Goal: Check status: Check status

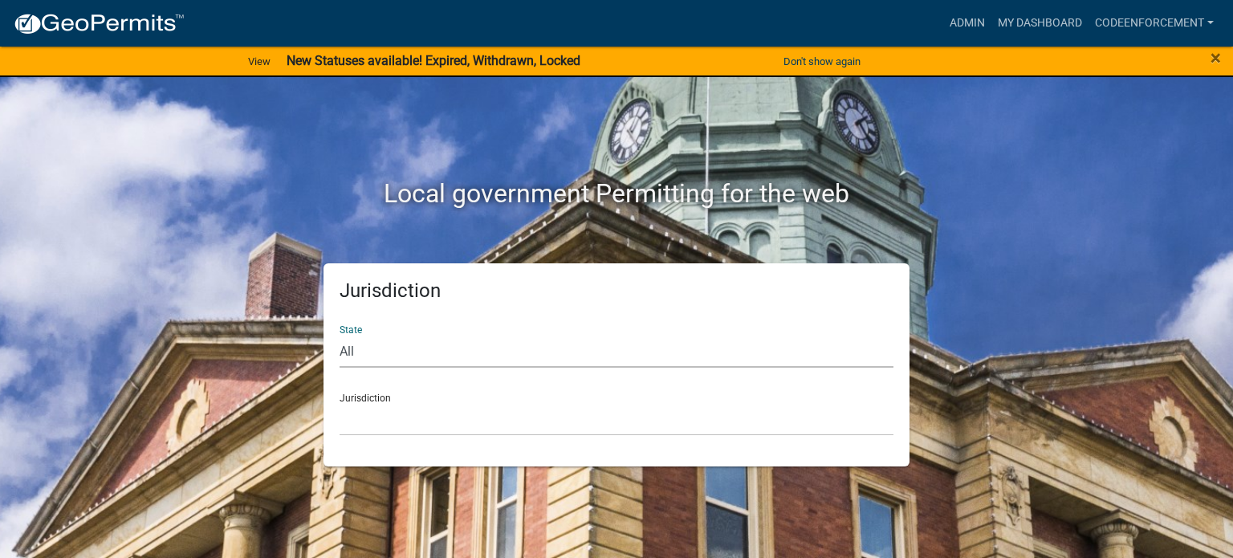
click at [446, 361] on select "All [US_STATE] [US_STATE] [US_STATE] [US_STATE] [US_STATE] [US_STATE] [US_STATE…" at bounding box center [617, 351] width 554 height 33
select select "[US_STATE]"
click at [340, 335] on select "All [US_STATE] [US_STATE] [US_STATE] [US_STATE] [US_STATE] [US_STATE] [US_STATE…" at bounding box center [617, 351] width 554 height 33
click at [413, 417] on select "[GEOGRAPHIC_DATA], [US_STATE] [GEOGRAPHIC_DATA], [US_STATE]" at bounding box center [617, 419] width 554 height 33
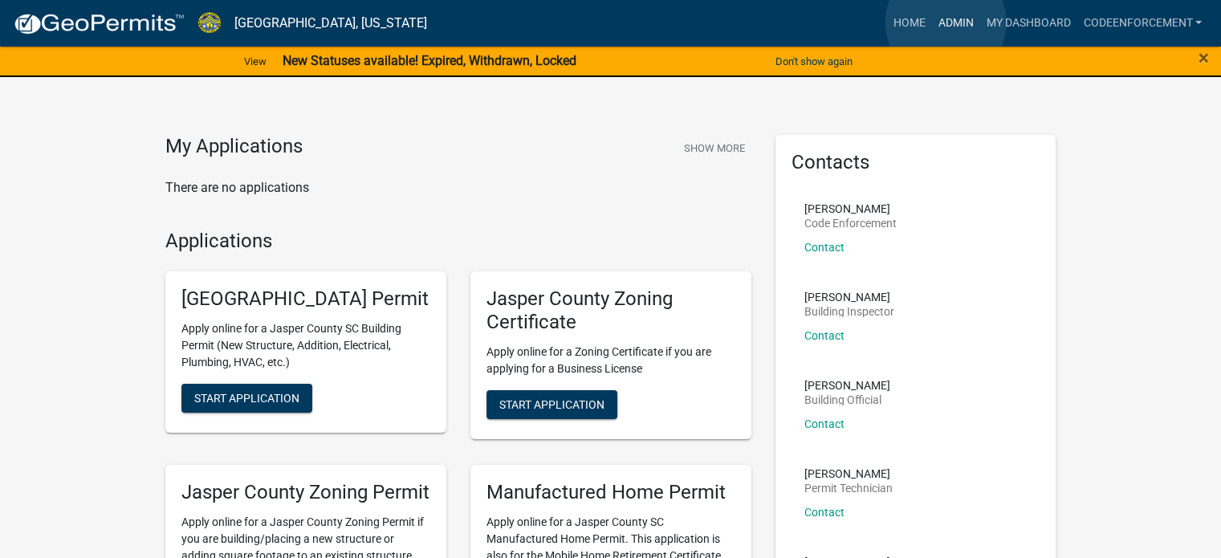
click at [946, 22] on link "Admin" at bounding box center [955, 23] width 48 height 31
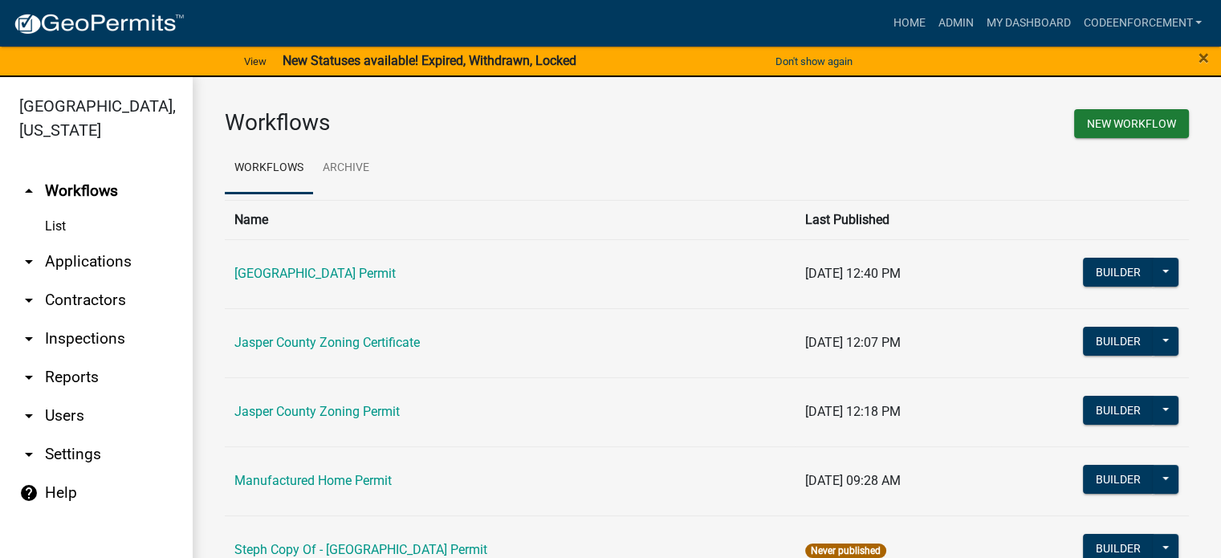
click at [51, 223] on link "List" at bounding box center [96, 226] width 193 height 32
click at [50, 217] on link "List" at bounding box center [96, 226] width 193 height 32
click at [360, 218] on th "Name" at bounding box center [510, 219] width 571 height 39
click at [32, 256] on icon "arrow_drop_down" at bounding box center [28, 261] width 19 height 19
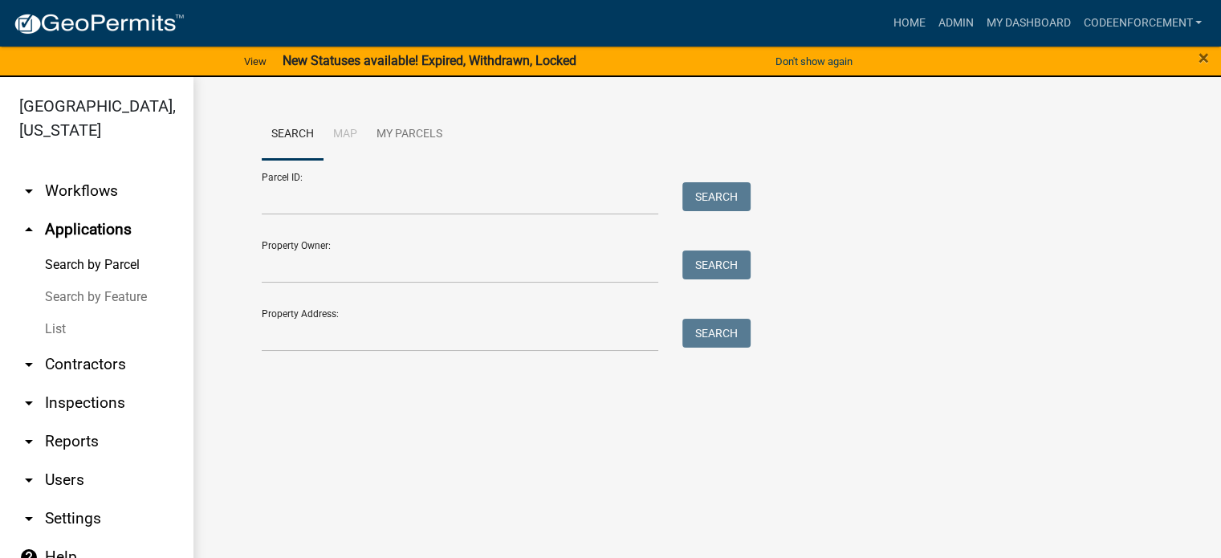
click at [62, 324] on link "List" at bounding box center [96, 329] width 193 height 32
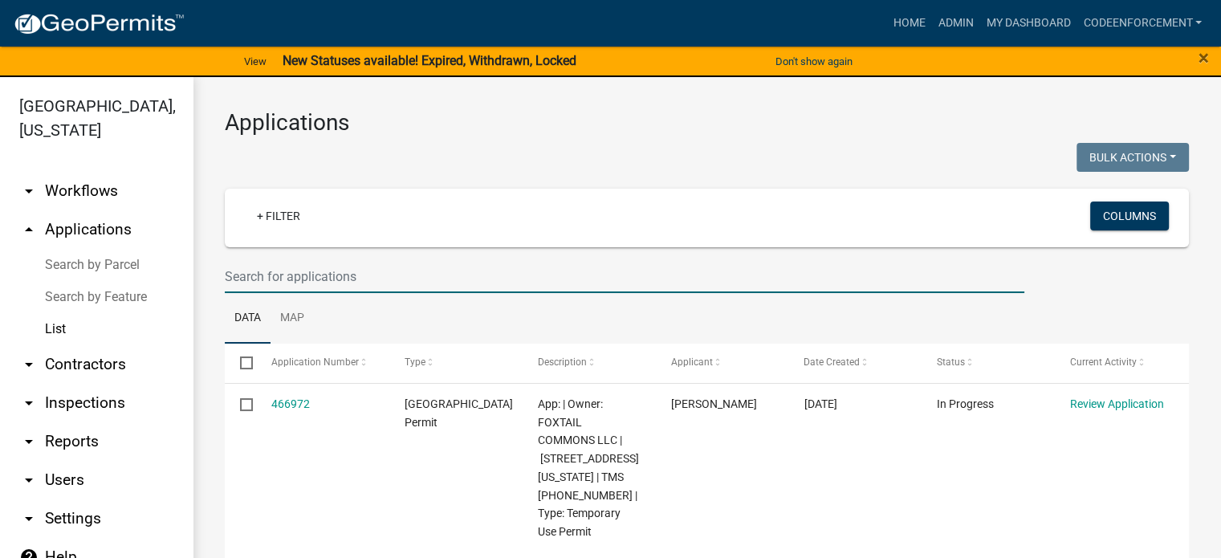
click at [280, 276] on input "text" at bounding box center [625, 276] width 800 height 33
paste input "[PHONE_NUMBER]"
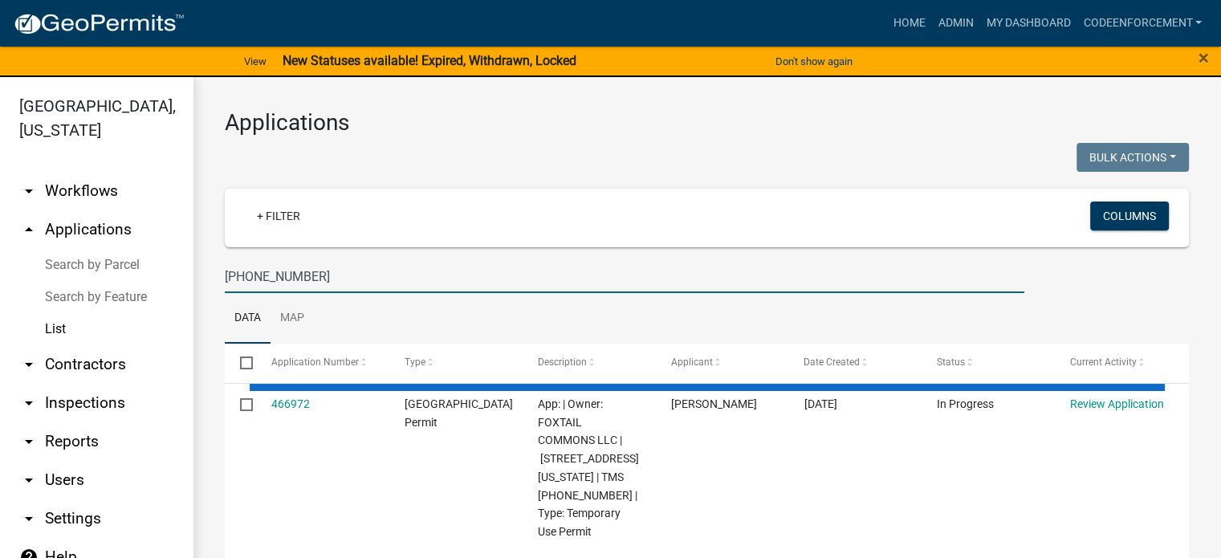
click at [331, 286] on input "[PHONE_NUMBER]" at bounding box center [625, 276] width 800 height 33
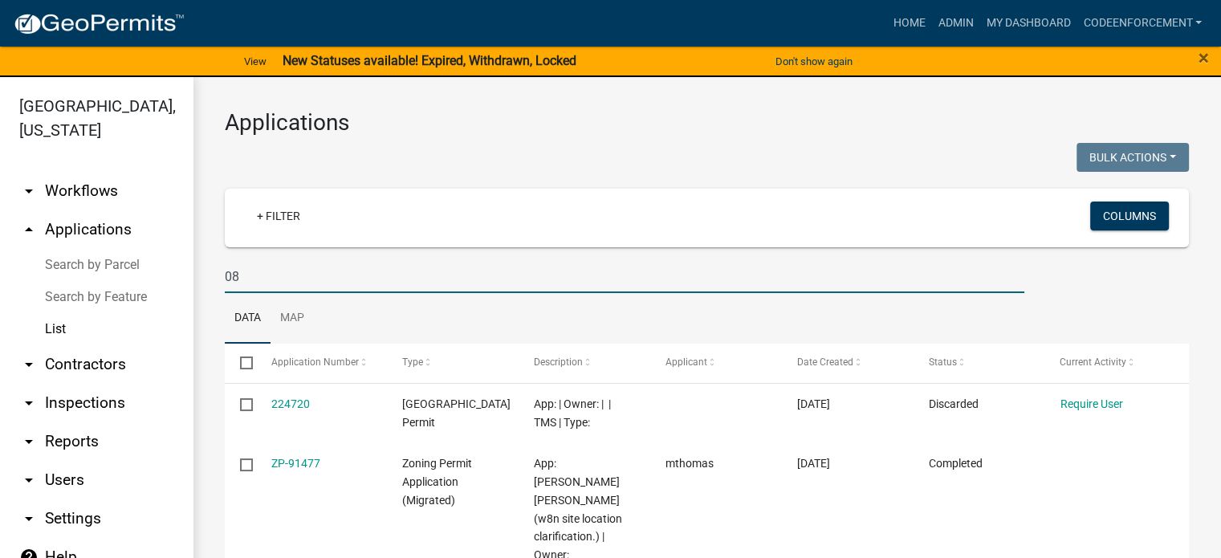
type input "0"
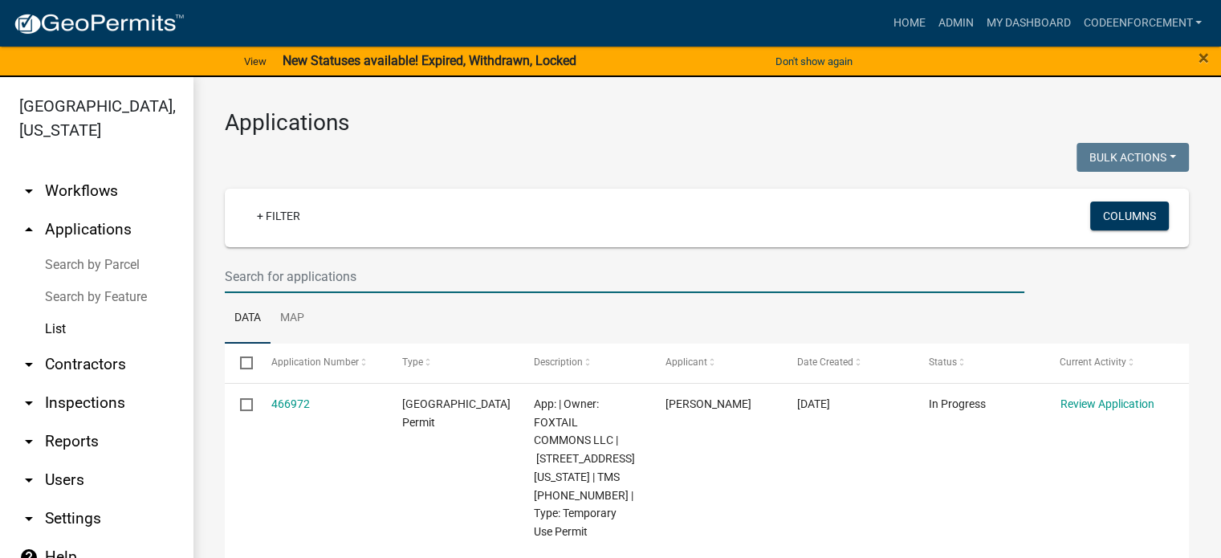
paste input "[PHONE_NUMBER]"
type input "[PHONE_NUMBER]"
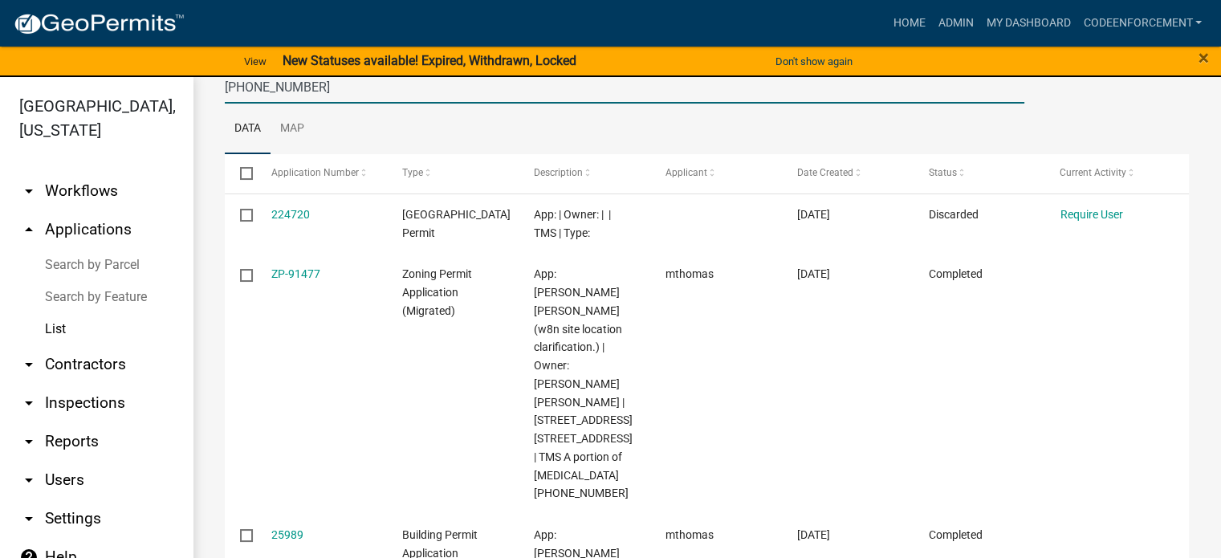
scroll to position [122, 0]
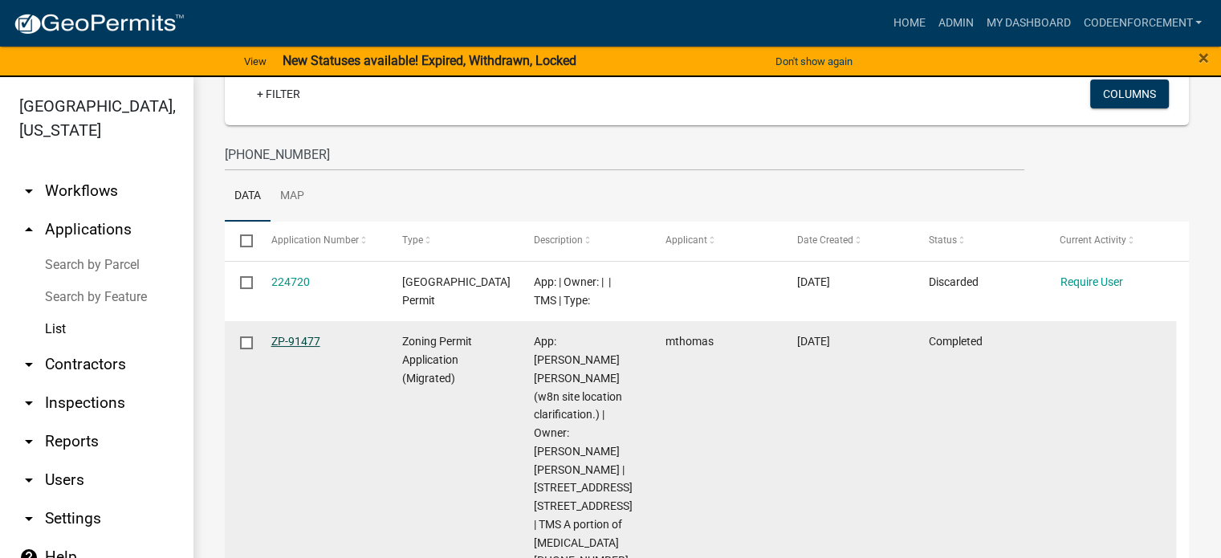
click at [286, 336] on link "ZP-91477" at bounding box center [295, 341] width 49 height 13
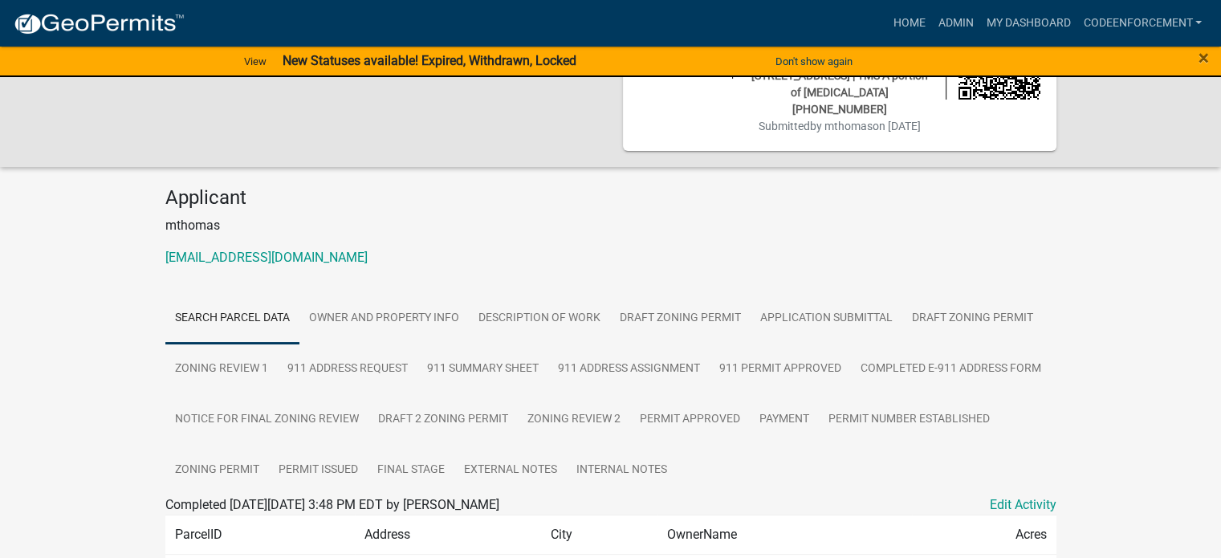
scroll to position [127, 0]
click at [238, 444] on link "Zoning Permit" at bounding box center [217, 469] width 104 height 51
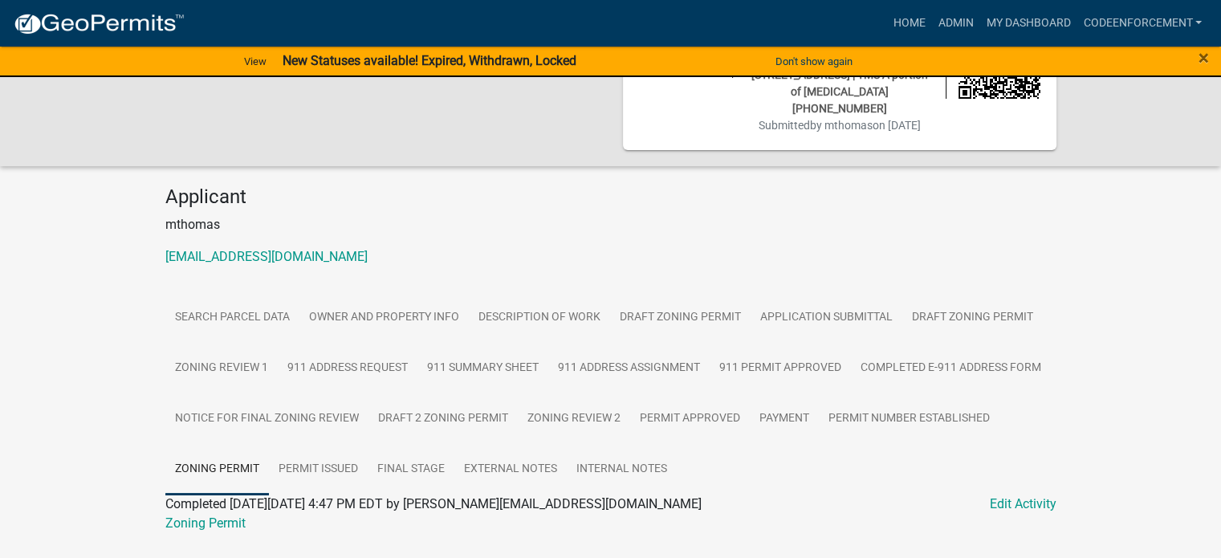
scroll to position [136, 0]
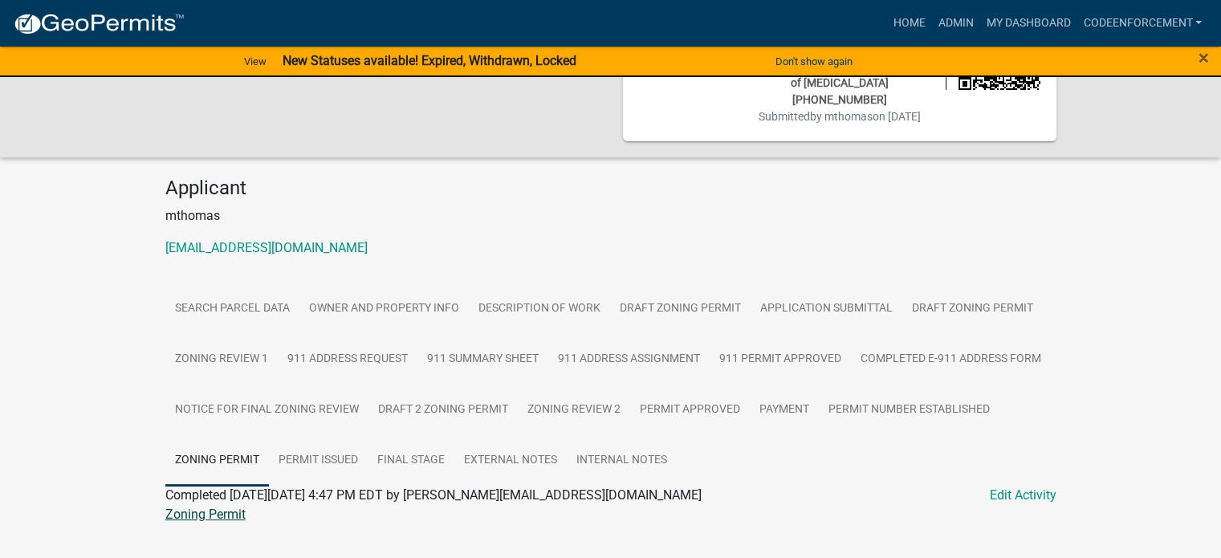
click at [225, 507] on link "Zoning Permit" at bounding box center [205, 514] width 80 height 15
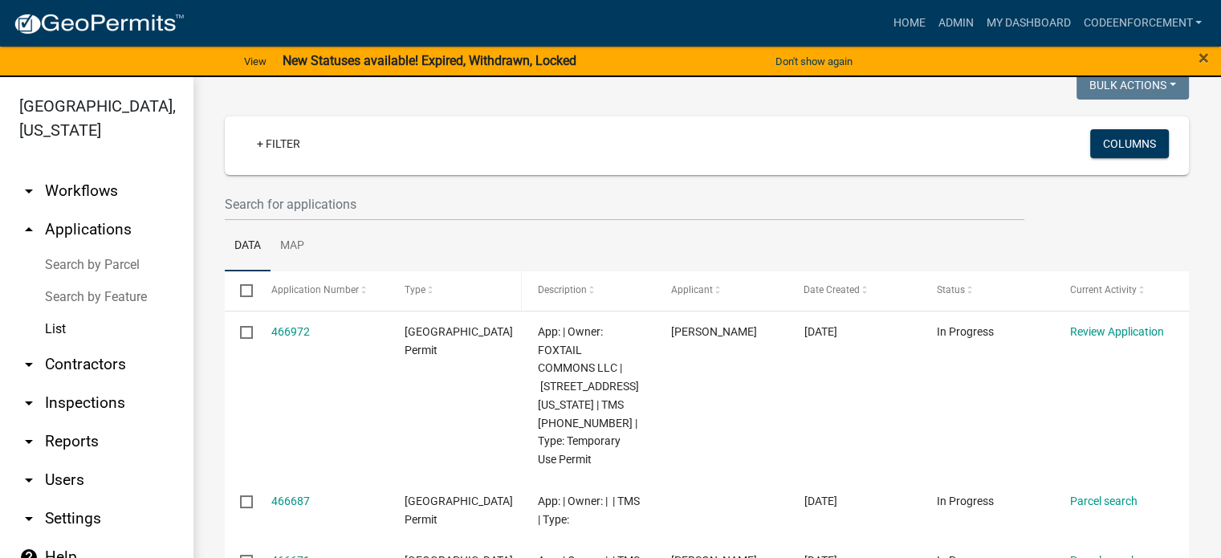
scroll to position [73, 0]
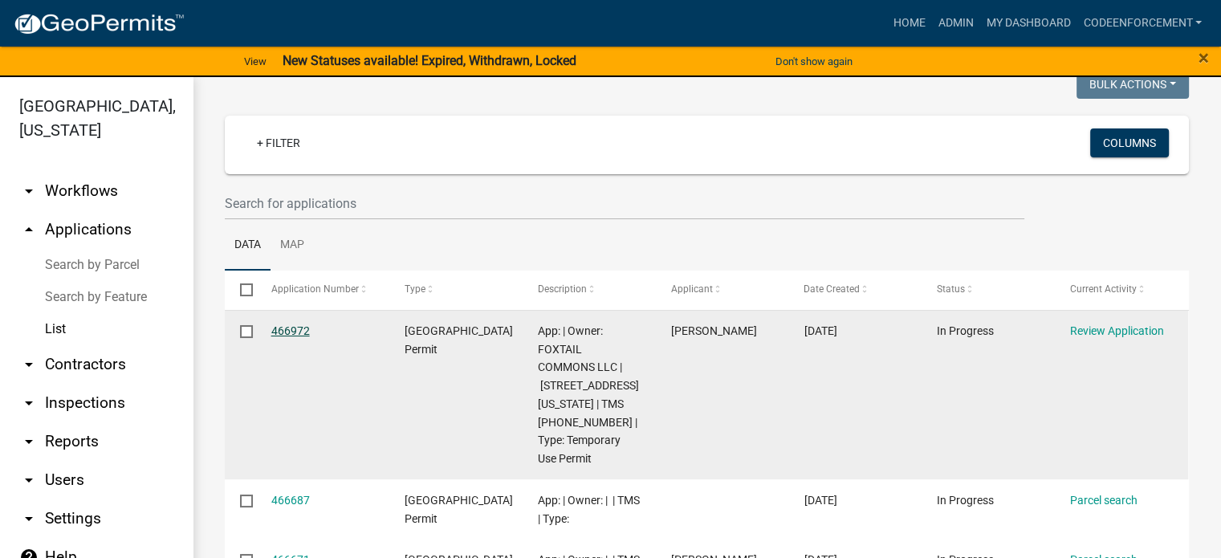
click at [291, 327] on link "466972" at bounding box center [290, 330] width 39 height 13
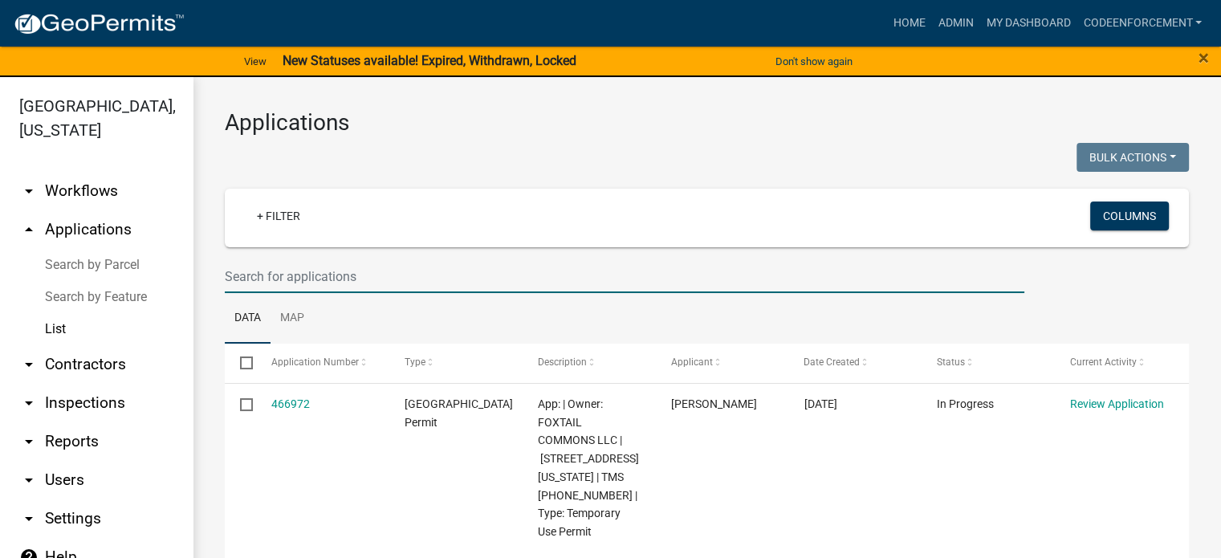
click at [244, 287] on input "text" at bounding box center [625, 276] width 800 height 33
type input "t"
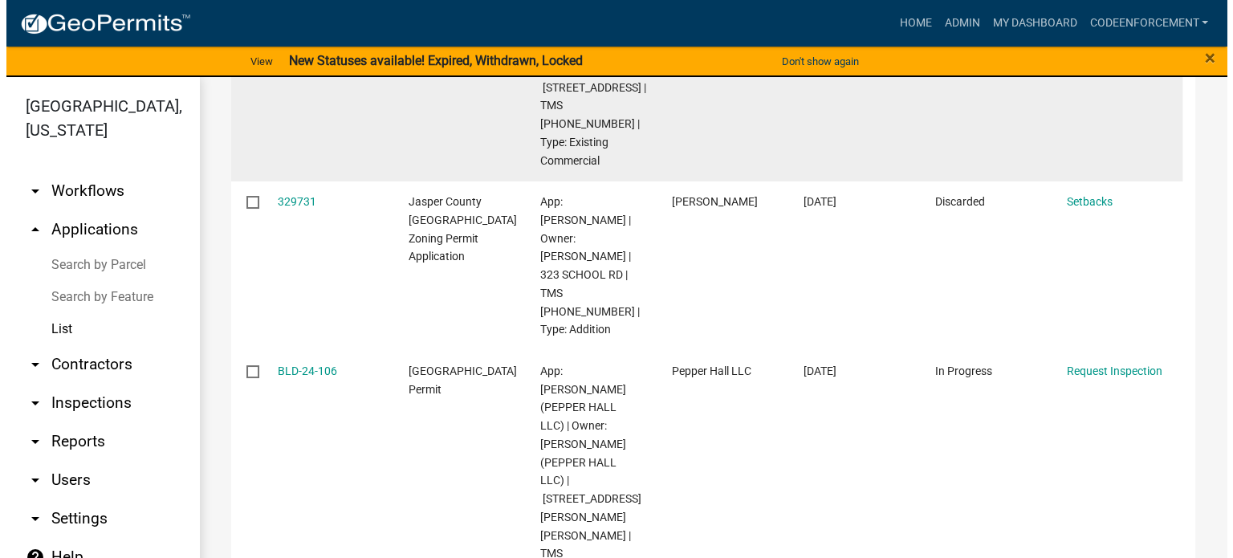
scroll to position [511, 0]
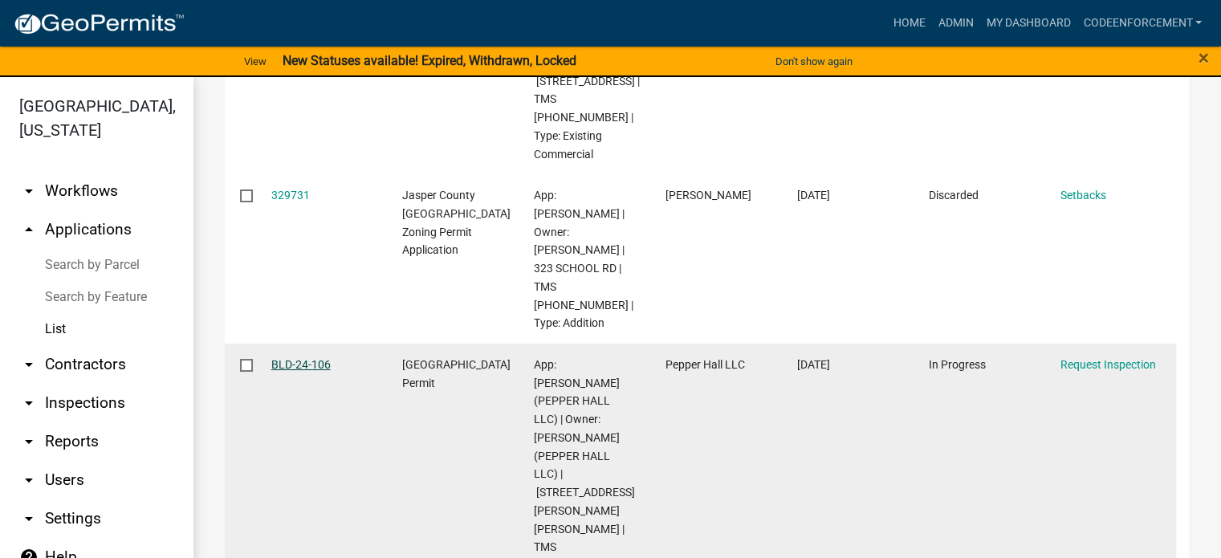
type input "[PERSON_NAME]"
click at [299, 358] on link "BLD-24-106" at bounding box center [300, 364] width 59 height 13
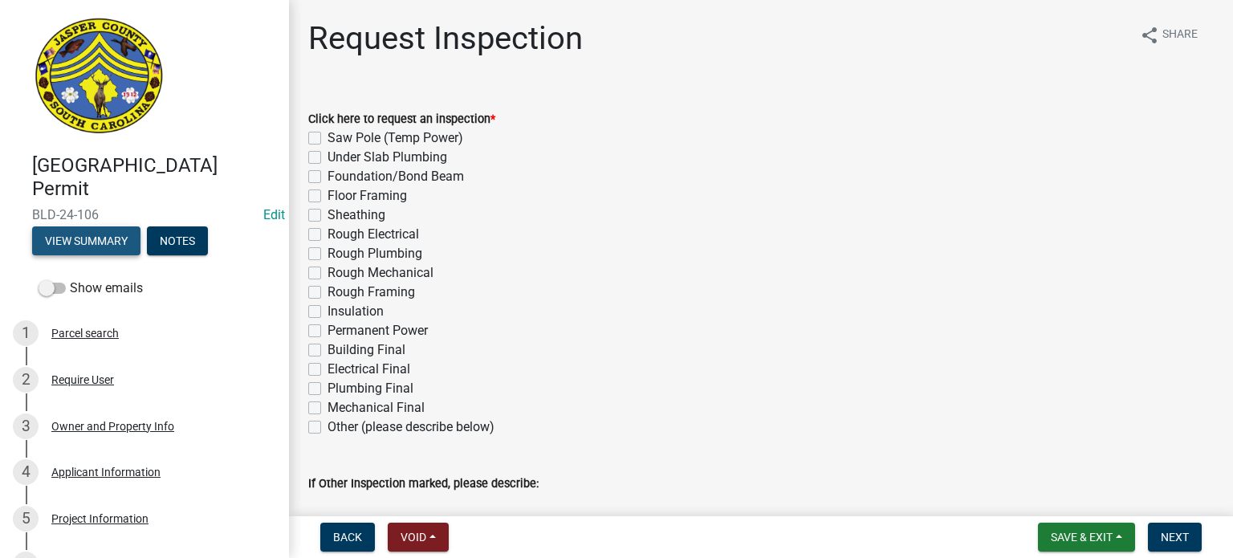
click at [74, 234] on button "View Summary" at bounding box center [86, 240] width 108 height 29
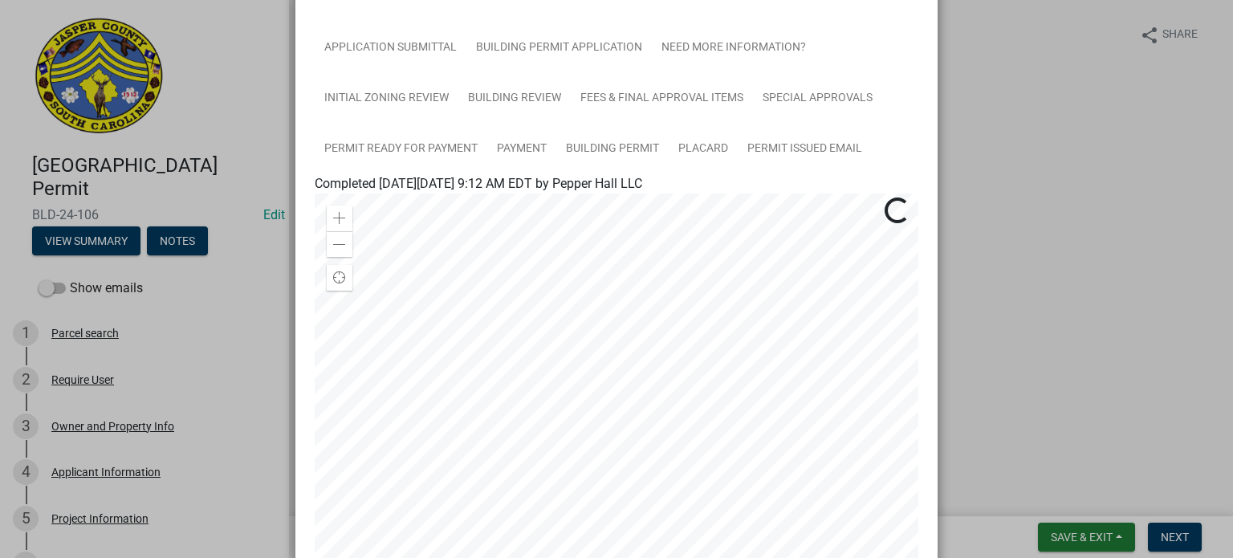
scroll to position [185, 0]
click at [597, 149] on link "Building Permit" at bounding box center [612, 148] width 112 height 51
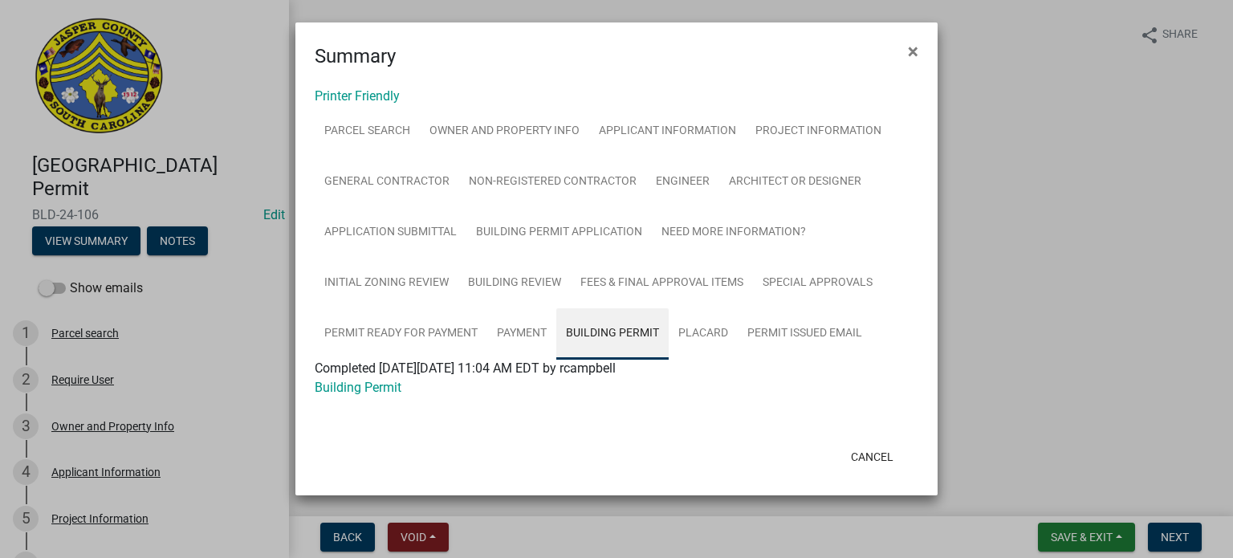
scroll to position [0, 0]
click at [395, 389] on link "Building Permit" at bounding box center [358, 387] width 87 height 15
